Goal: Task Accomplishment & Management: Manage account settings

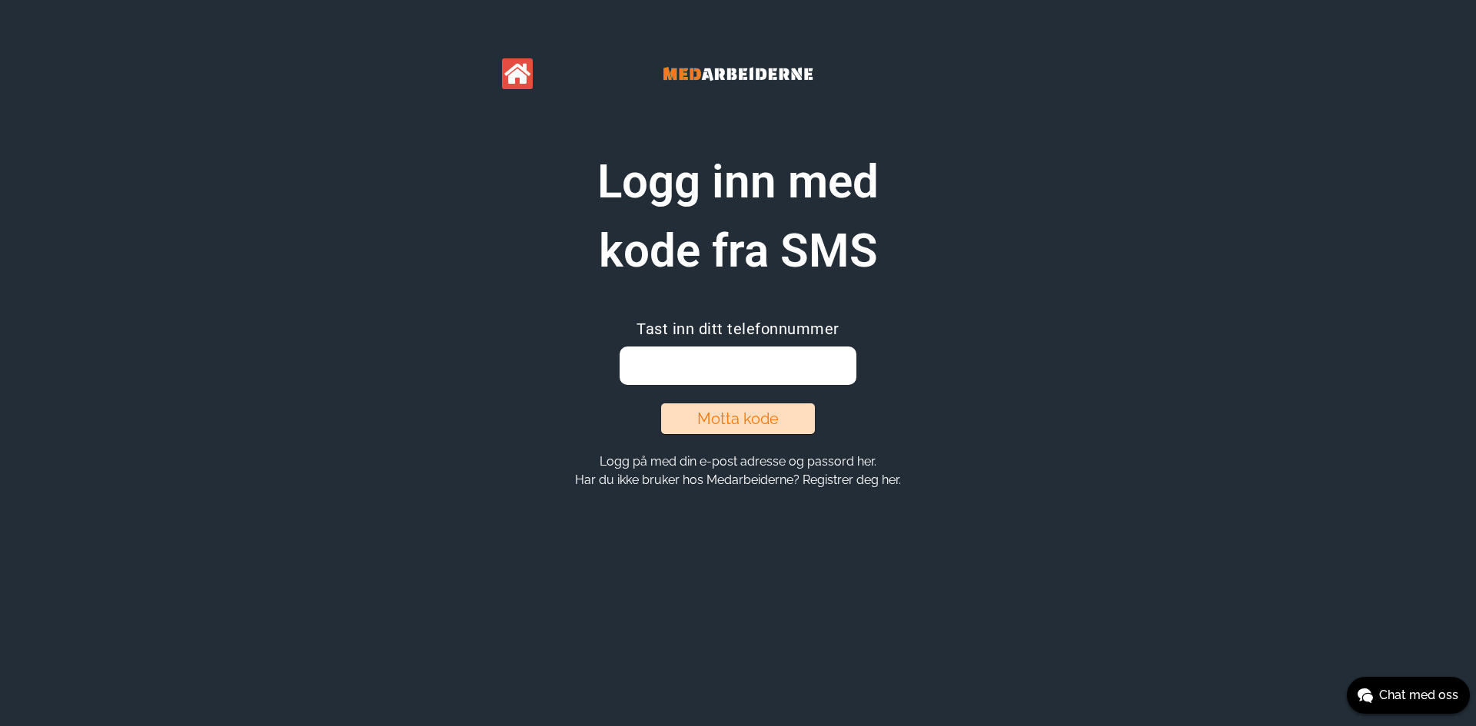
click at [796, 357] on input "email" at bounding box center [737, 366] width 236 height 38
type input "90993693"
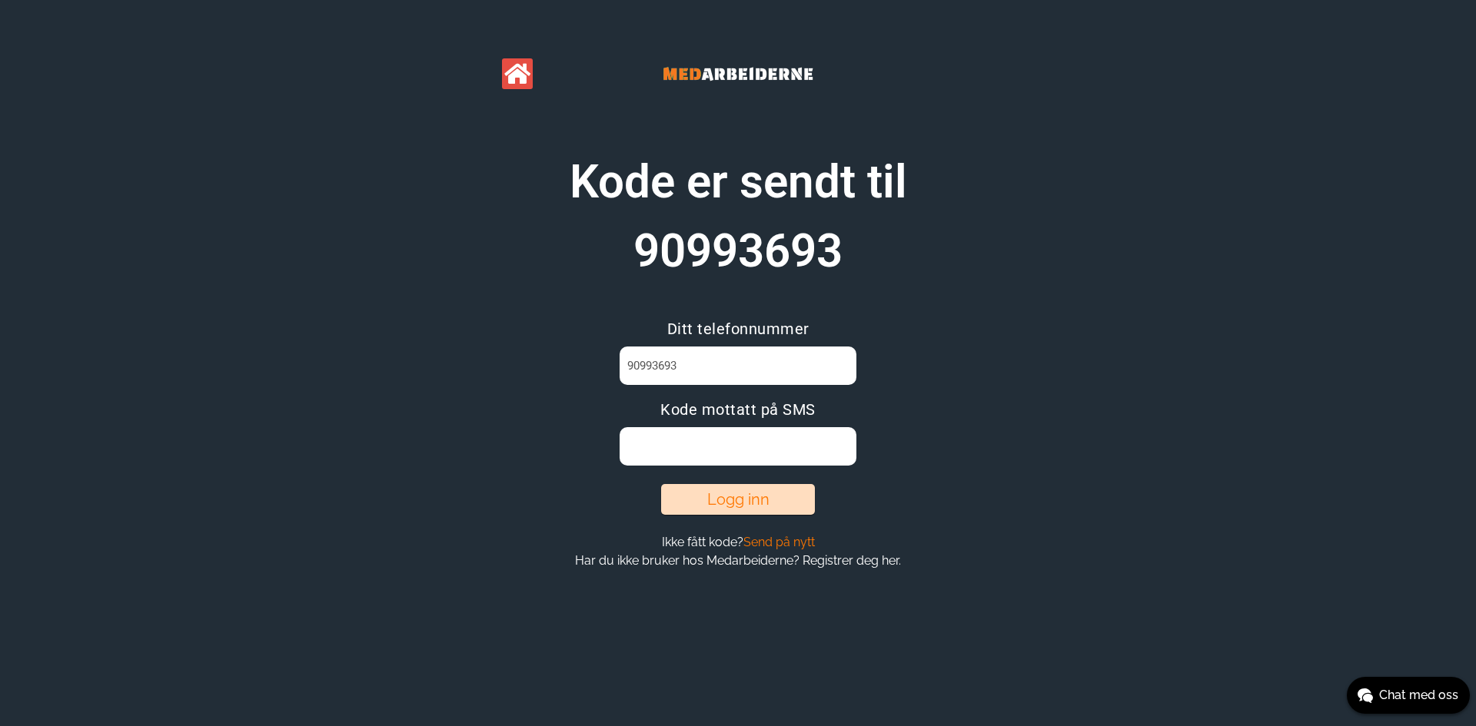
click at [802, 456] on input at bounding box center [737, 446] width 236 height 38
type input "W676HKPP"
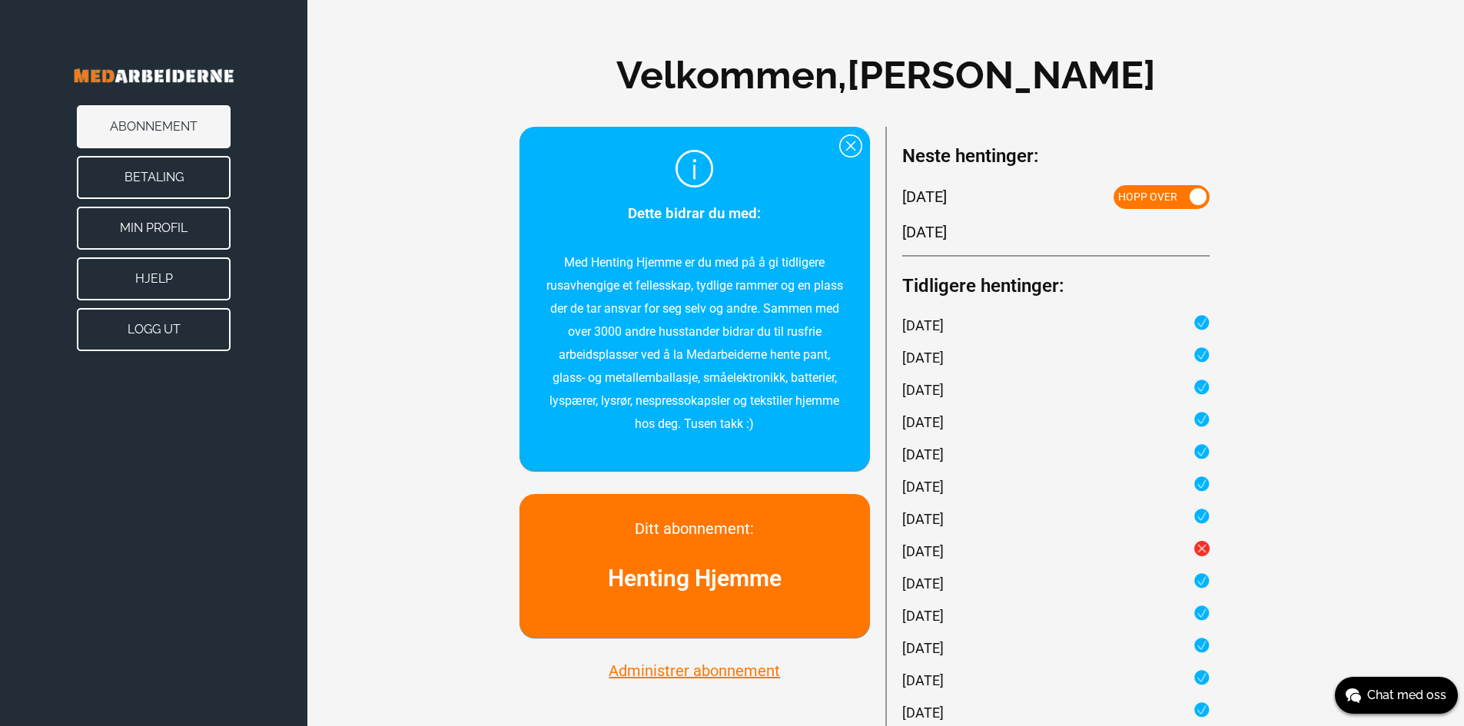
click at [185, 226] on button "Min Profil" at bounding box center [154, 228] width 154 height 43
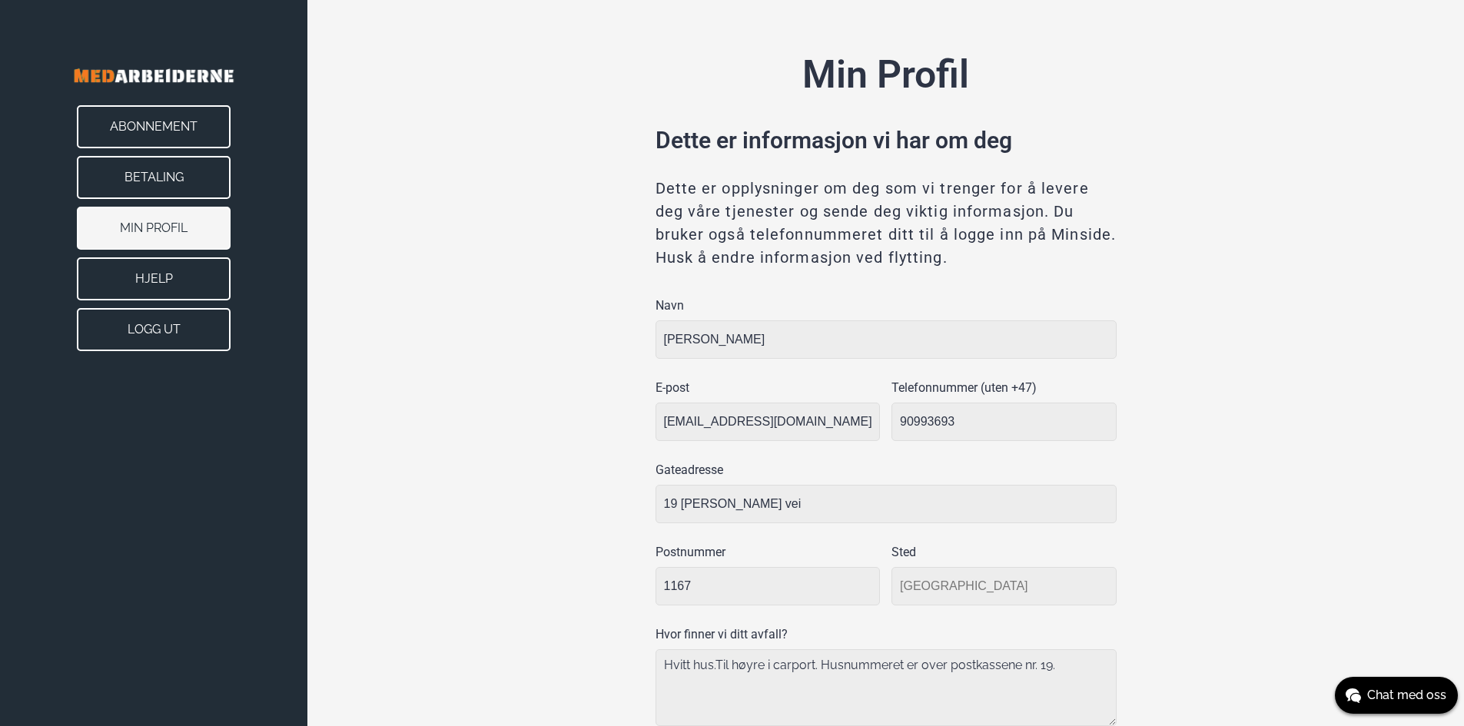
click at [191, 164] on button "Betaling" at bounding box center [154, 177] width 154 height 43
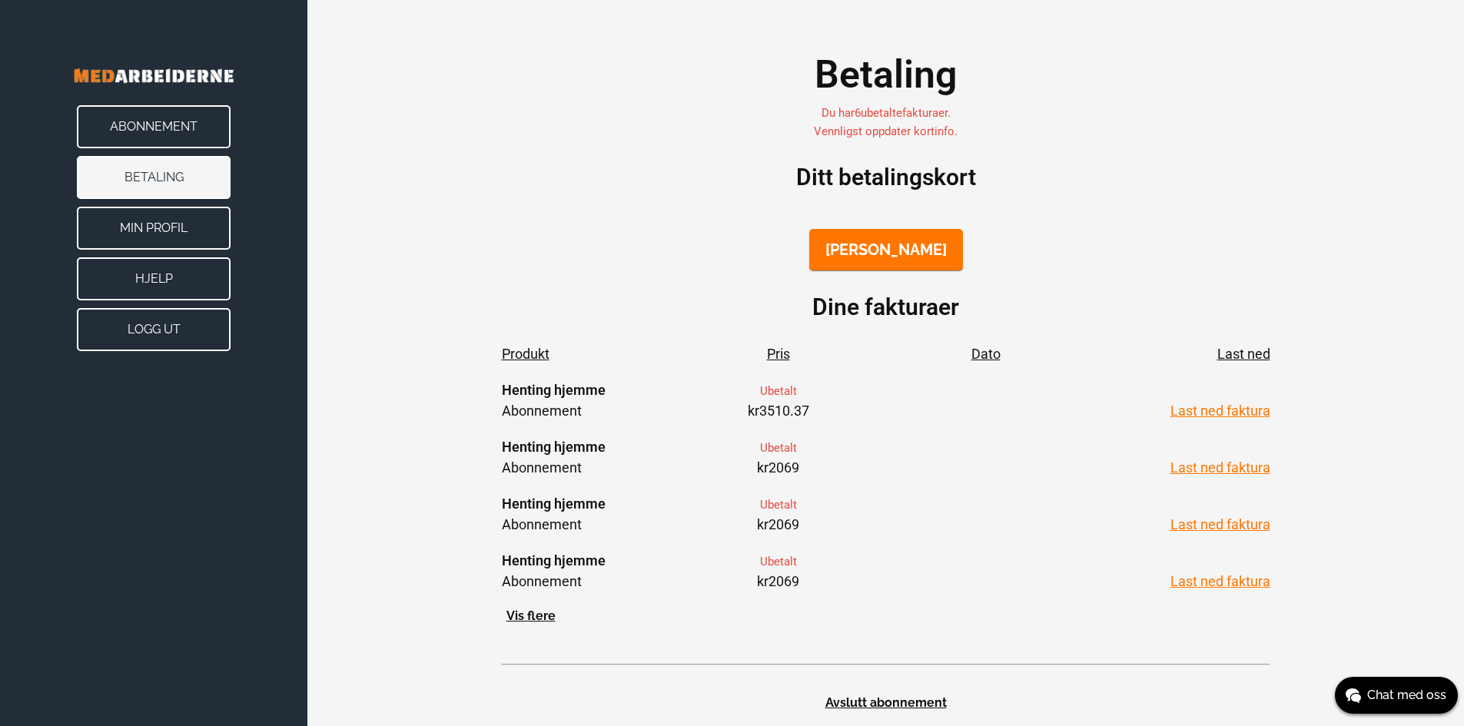
click at [1228, 414] on link "Last ned faktura" at bounding box center [1220, 411] width 100 height 16
